Goal: Task Accomplishment & Management: Manage account settings

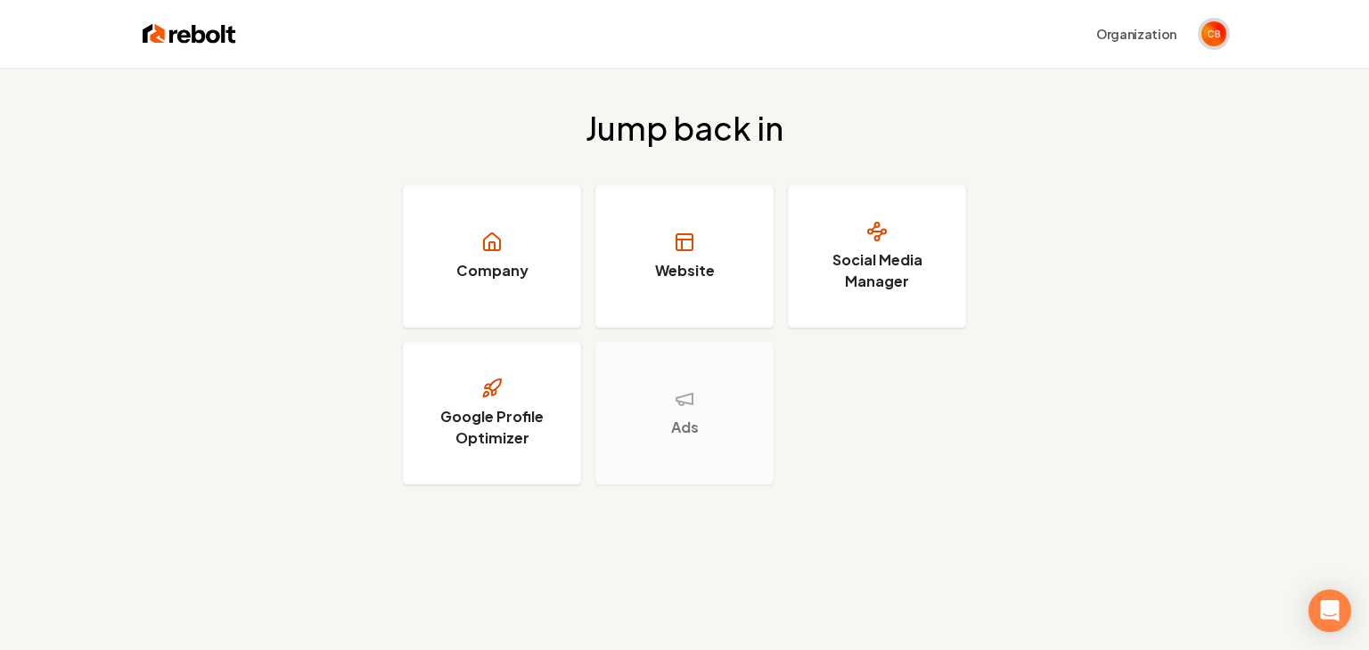
click at [1214, 37] on img "Open user button" at bounding box center [1213, 33] width 25 height 25
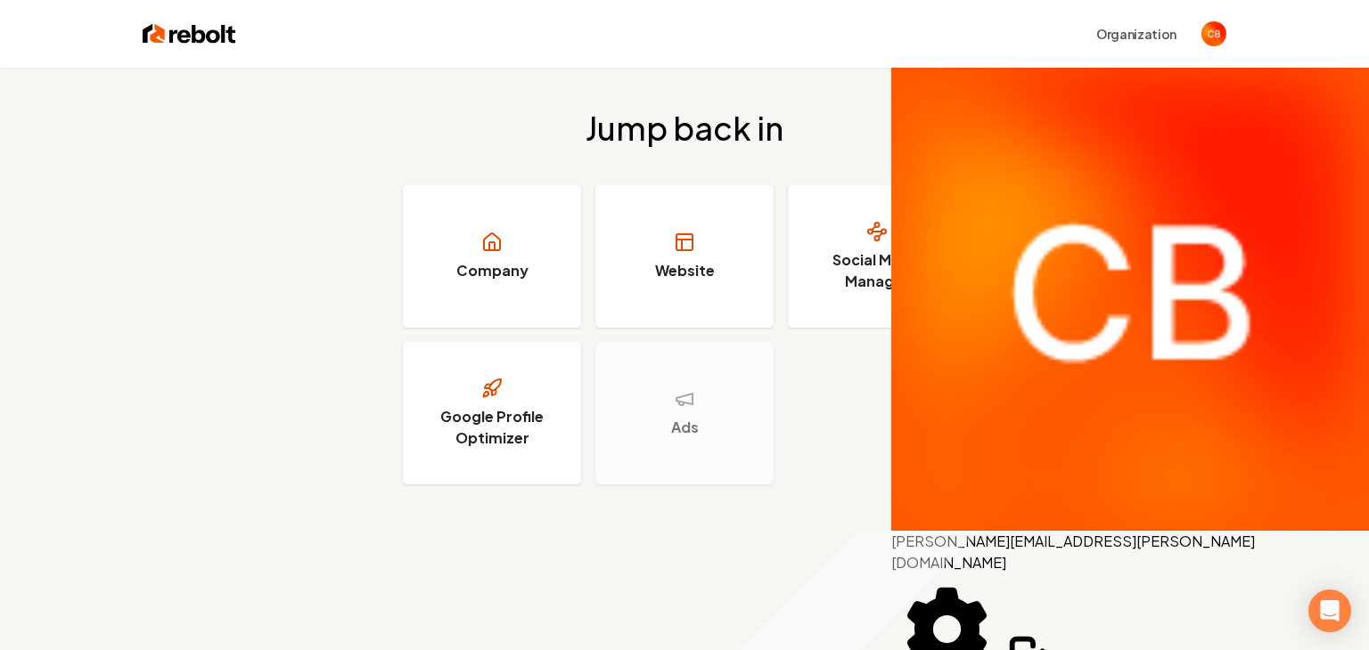
click at [994, 332] on div "Jump back in Company Website Social Media Manager Google Profile Optimizer Ads" at bounding box center [684, 298] width 1369 height 460
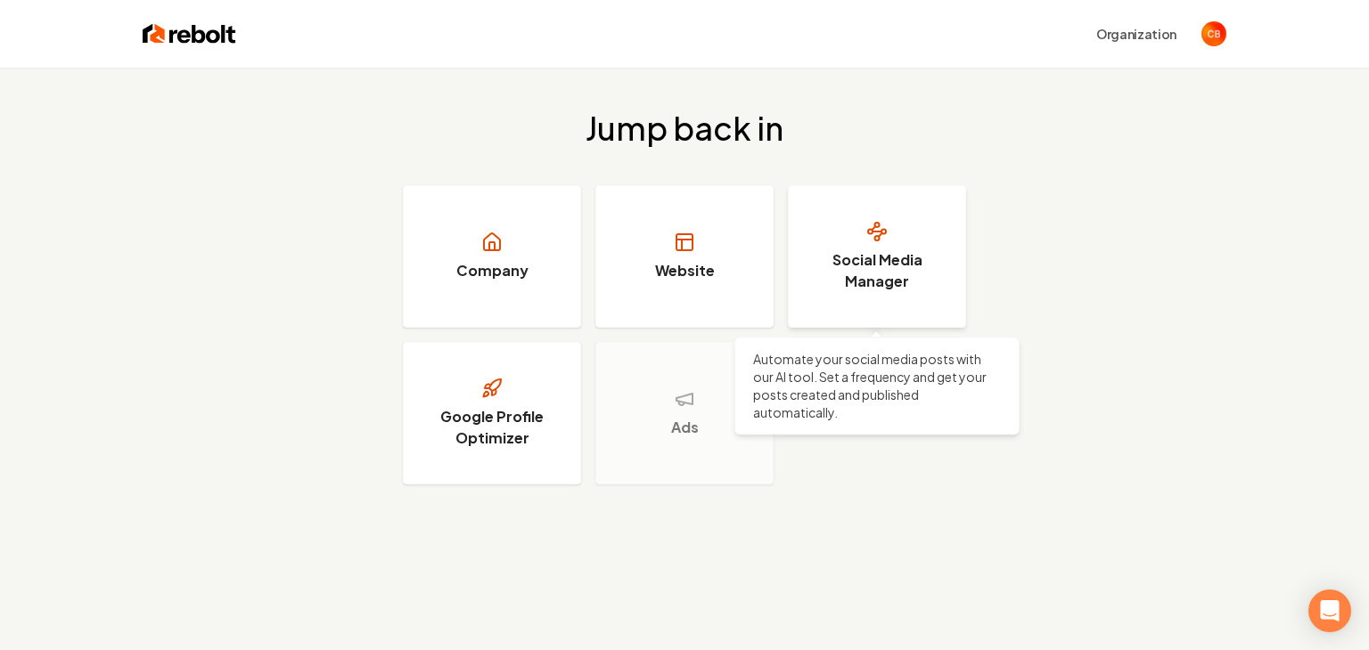
click at [866, 306] on link "Social Media Manager" at bounding box center [877, 256] width 178 height 143
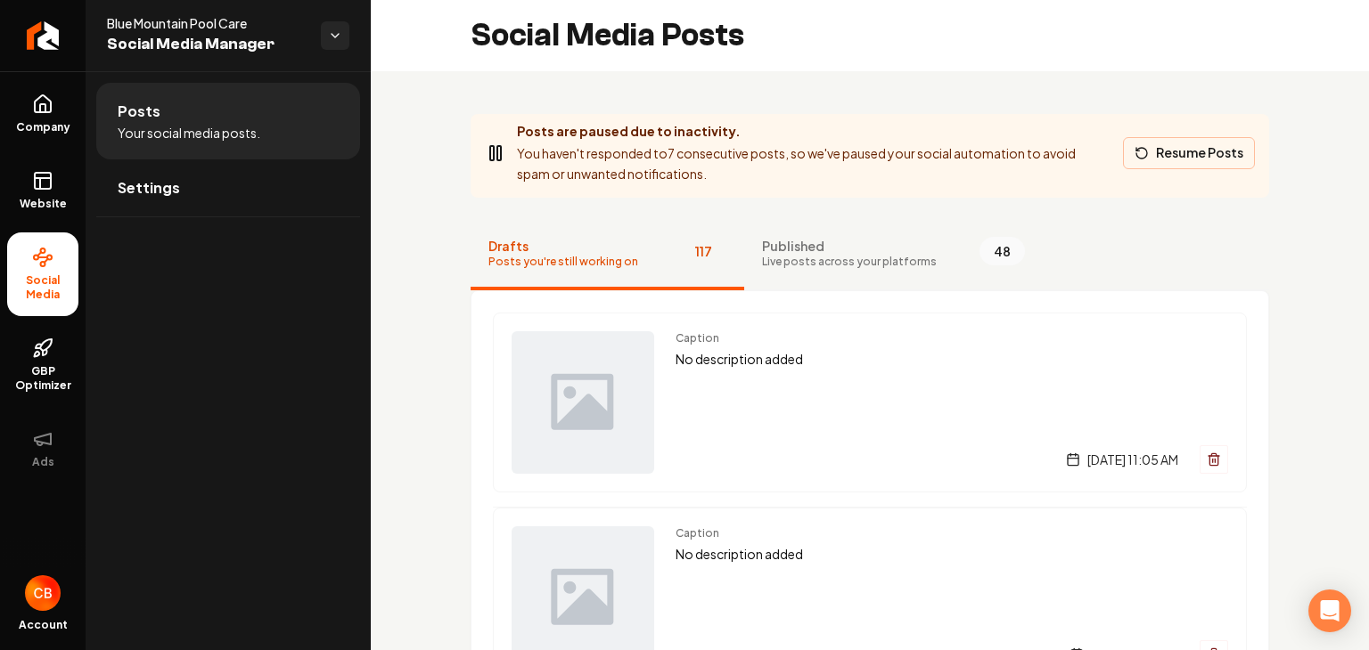
click at [1206, 148] on button "Resume Posts" at bounding box center [1189, 153] width 132 height 32
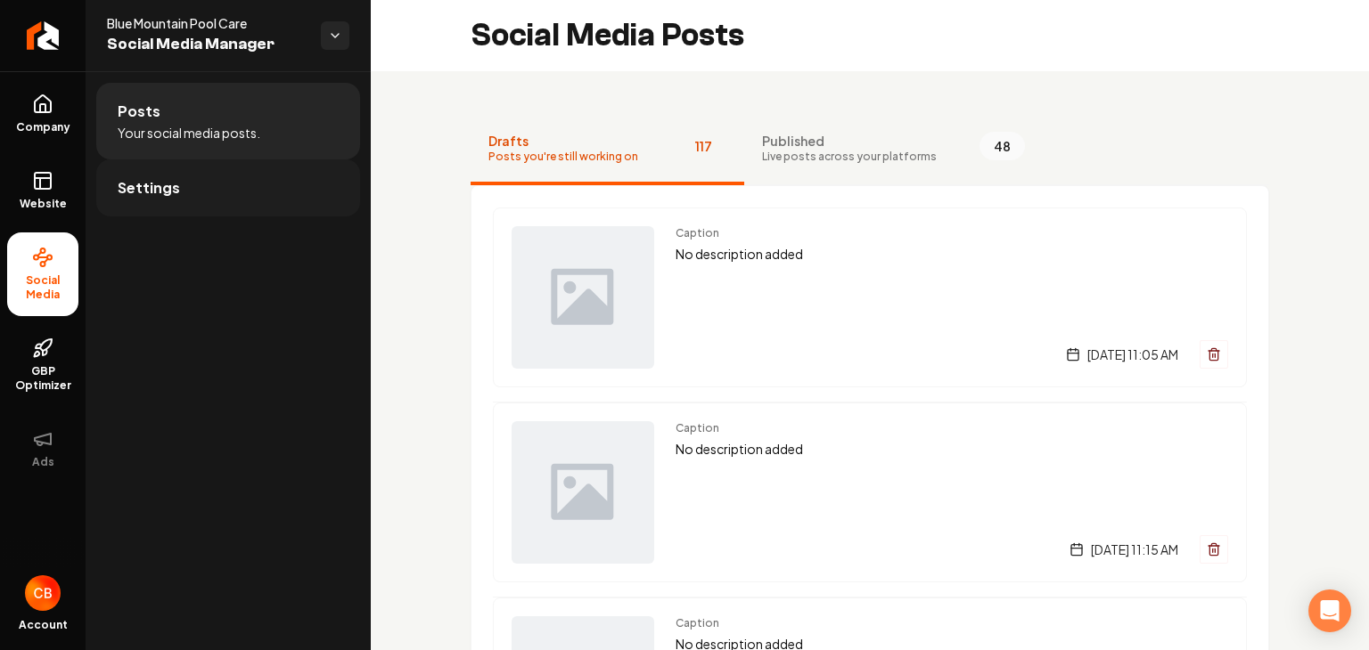
click at [167, 200] on link "Settings" at bounding box center [228, 187] width 264 height 57
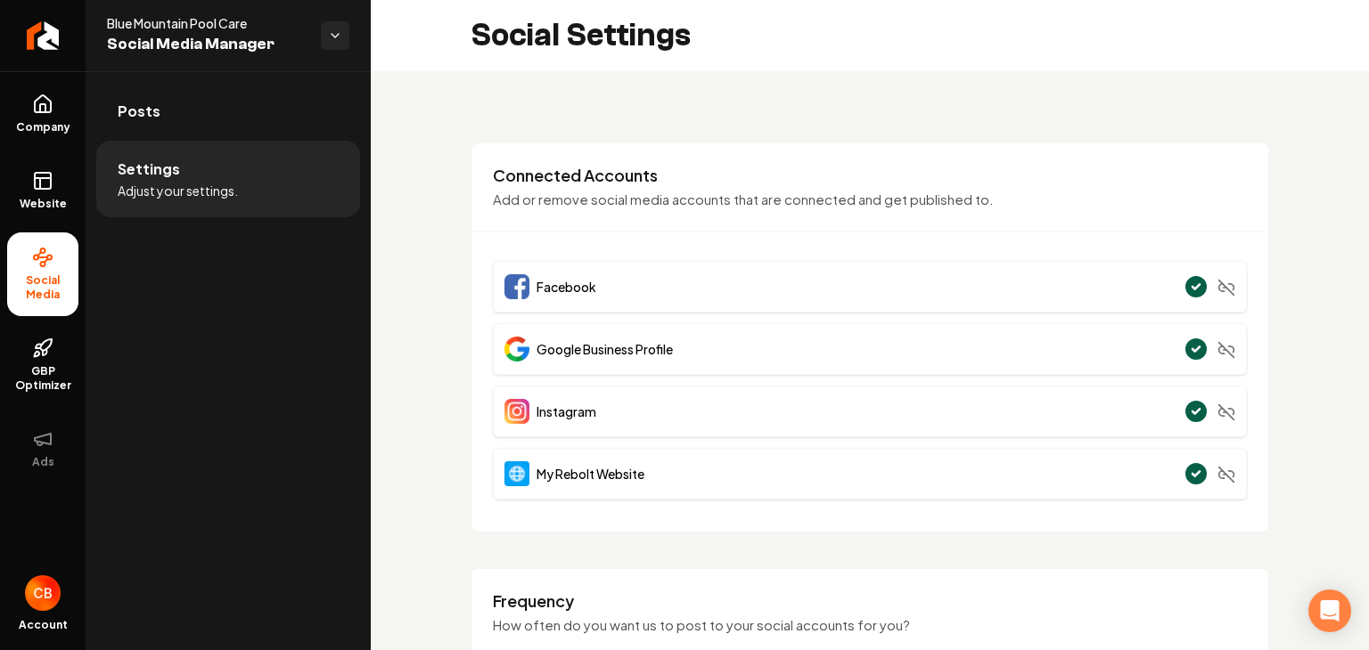
click at [1126, 284] on div "Facebook" at bounding box center [870, 287] width 754 height 52
click at [1102, 300] on div "Facebook" at bounding box center [870, 287] width 754 height 52
click at [34, 615] on div "Account" at bounding box center [43, 609] width 86 height 82
click at [41, 597] on img "Open user button" at bounding box center [43, 594] width 36 height 36
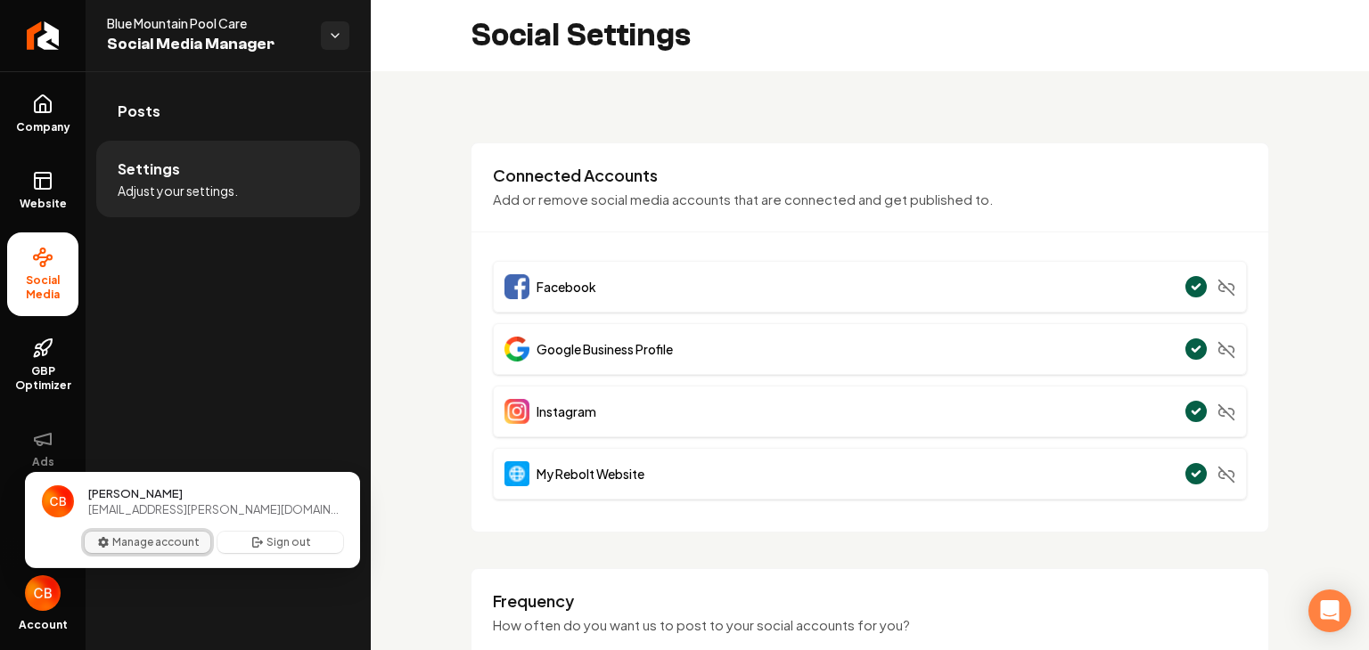
click at [169, 541] on button "Manage account" at bounding box center [148, 542] width 126 height 21
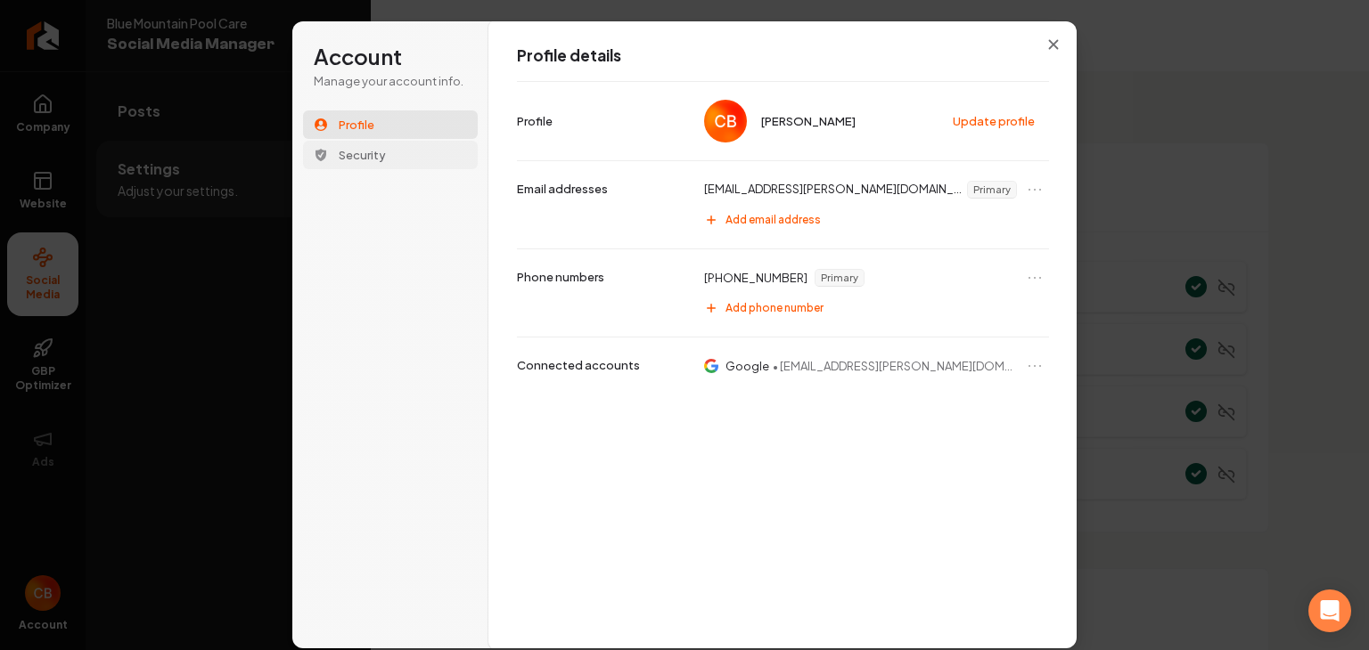
click at [358, 162] on span "Security" at bounding box center [362, 155] width 47 height 16
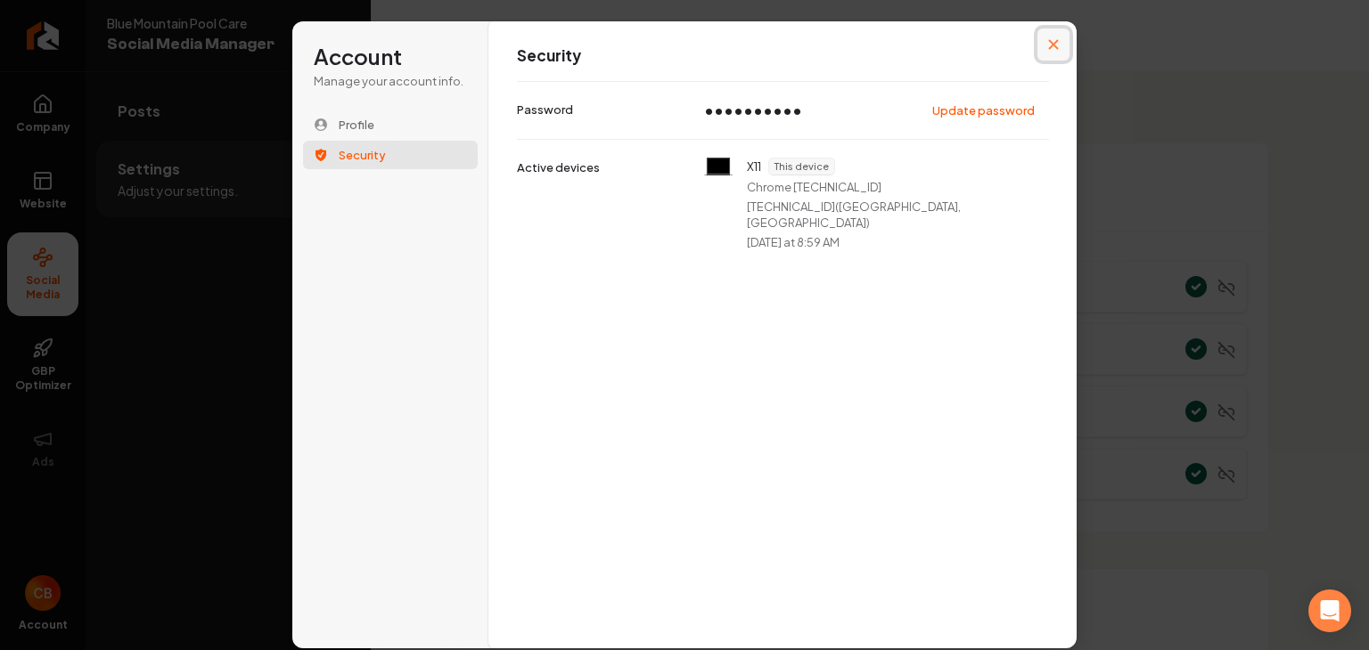
click at [1055, 47] on icon "Close modal" at bounding box center [1054, 45] width 10 height 10
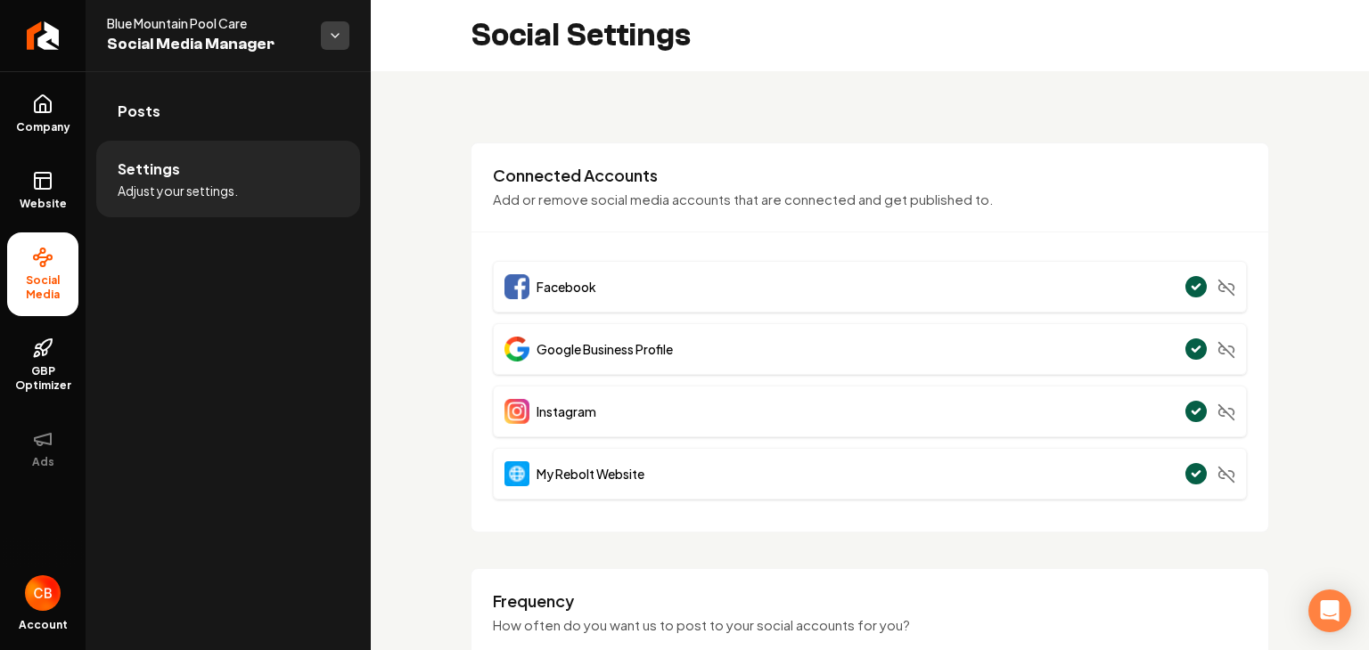
click at [331, 30] on html "**********" at bounding box center [684, 325] width 1369 height 650
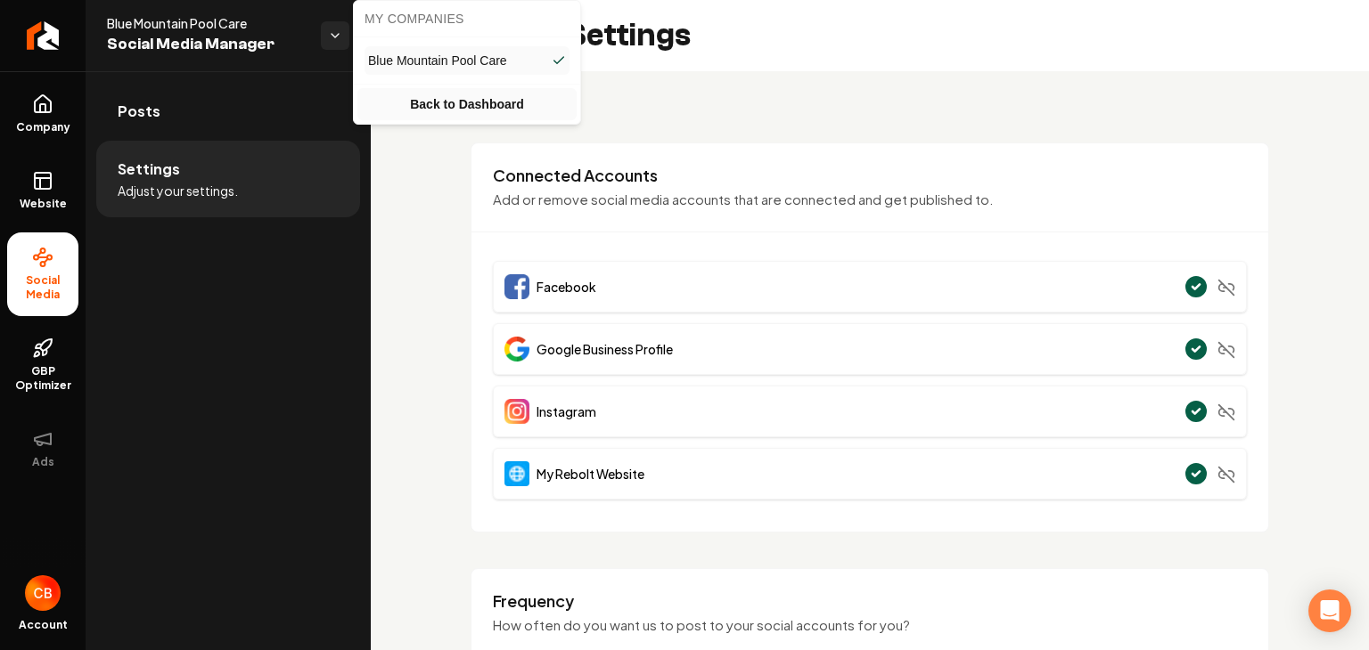
click at [455, 110] on link "Back to Dashboard" at bounding box center [466, 104] width 219 height 32
